Goal: Task Accomplishment & Management: Use online tool/utility

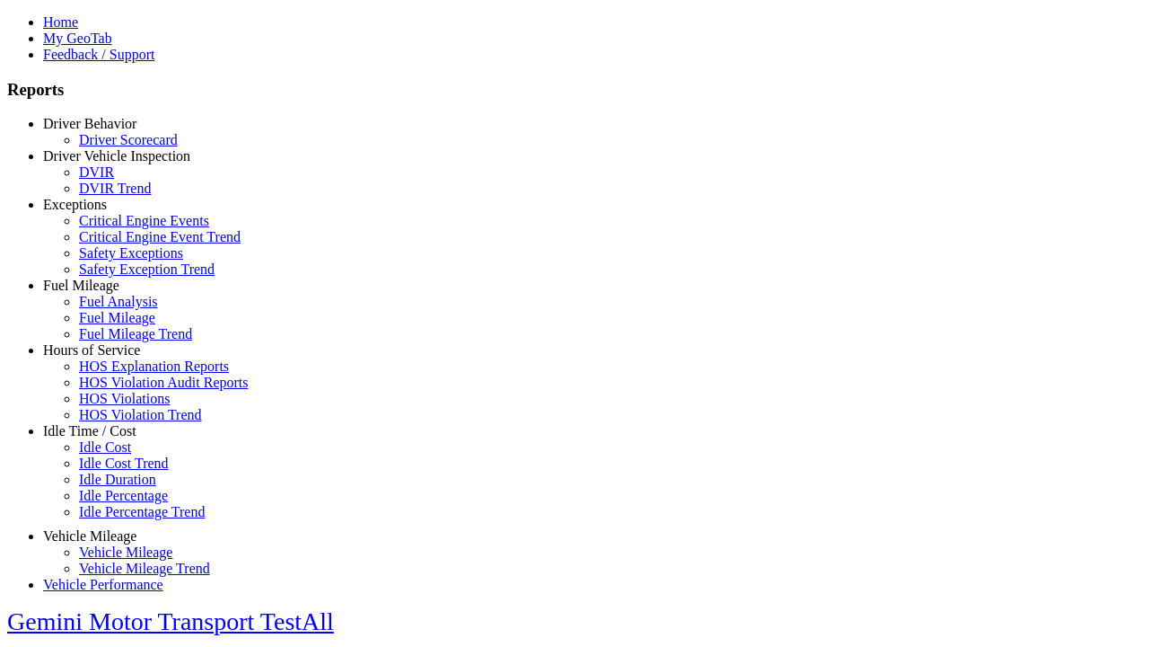
select select "**"
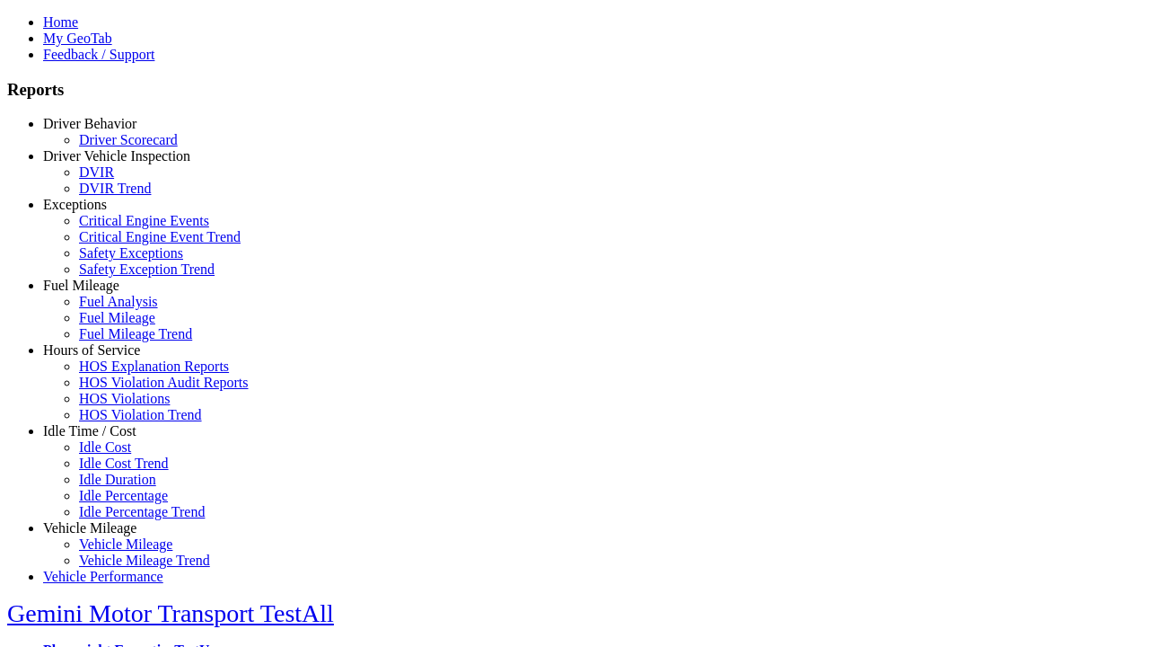
type input "**********"
type input "*******"
